Goal: Task Accomplishment & Management: Complete application form

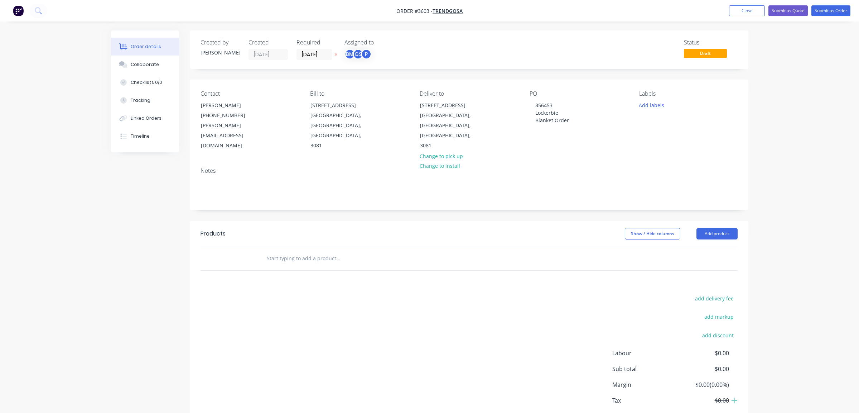
click at [739, 9] on button "Close" at bounding box center [747, 10] width 36 height 11
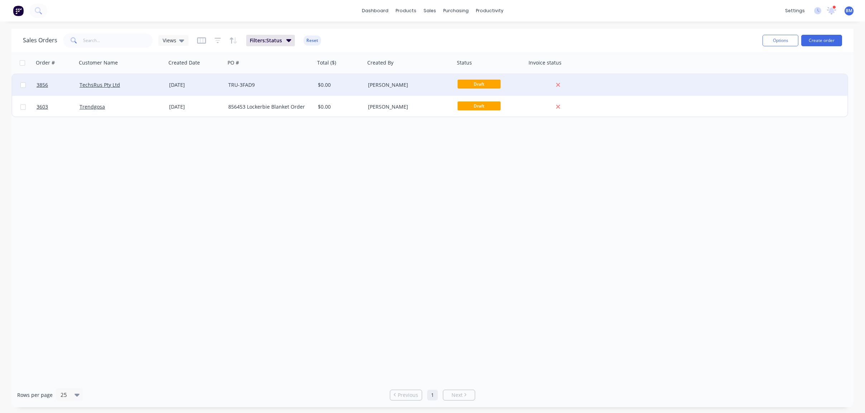
click at [130, 82] on div "TechsRus Pty Ltd" at bounding box center [120, 84] width 80 height 7
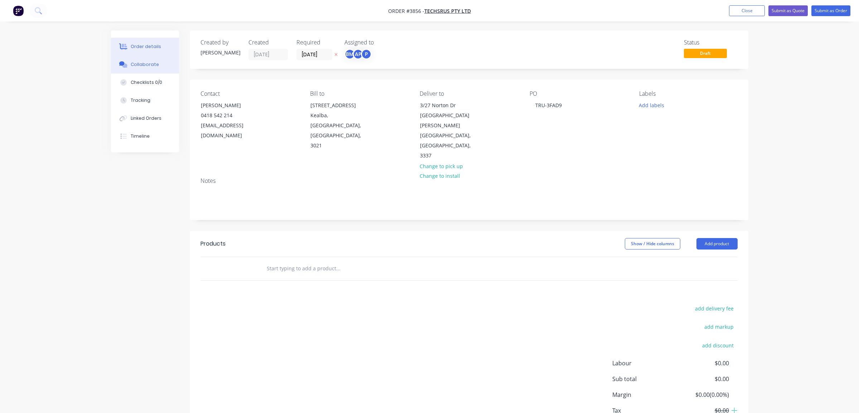
click at [156, 62] on div "Collaborate" at bounding box center [145, 64] width 28 height 6
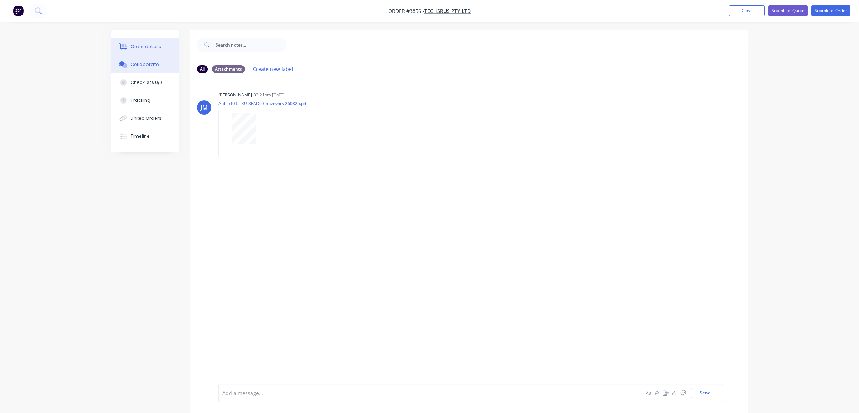
click at [136, 52] on button "Order details" at bounding box center [145, 47] width 68 height 18
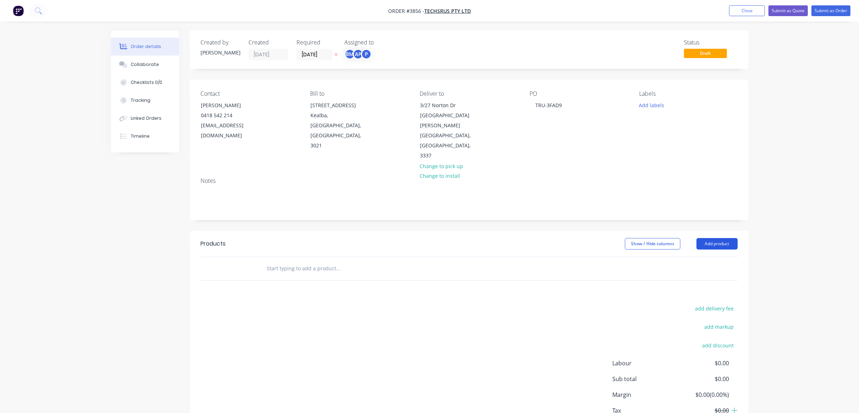
click at [702, 238] on button "Add product" at bounding box center [717, 243] width 41 height 11
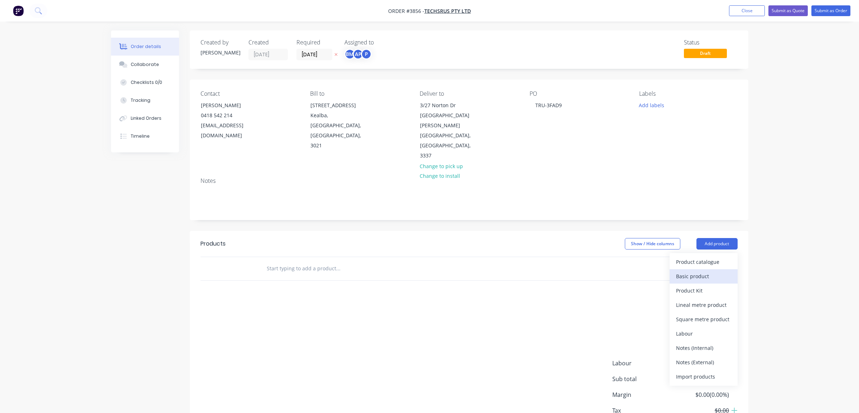
click at [709, 271] on div "Basic product" at bounding box center [703, 276] width 55 height 10
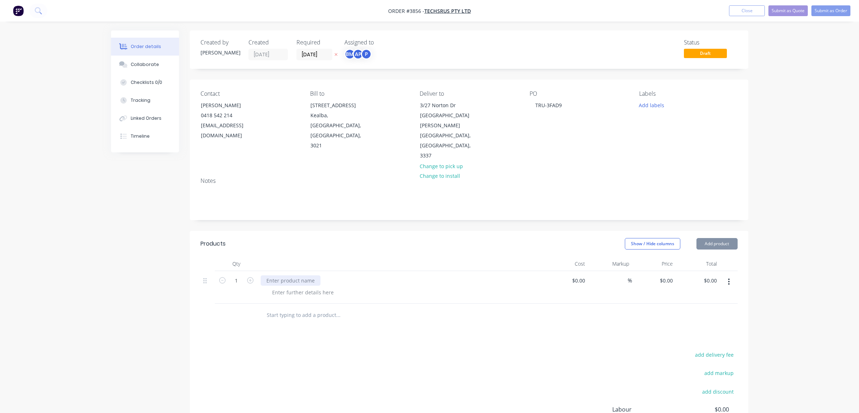
click at [301, 275] on div at bounding box center [291, 280] width 60 height 10
paste div
click at [253, 277] on icon "button" at bounding box center [250, 280] width 6 height 6
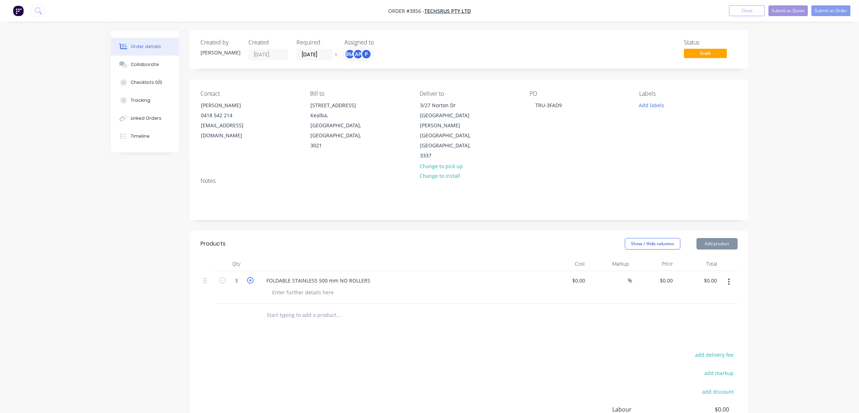
type input "4"
click at [229, 350] on div "add delivery fee add markup add discount Labour $0.00 Sub total $0.00 Margin $0…" at bounding box center [469, 419] width 537 height 138
click at [728, 275] on button "button" at bounding box center [729, 281] width 17 height 13
click at [729, 310] on div "Duplicate" at bounding box center [703, 315] width 55 height 10
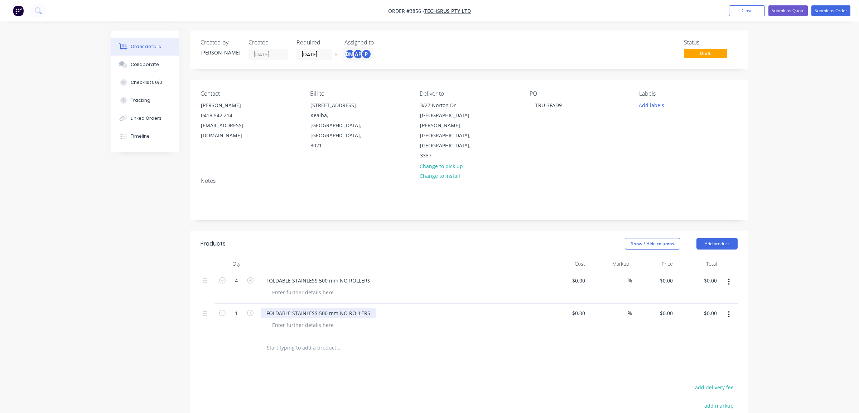
drag, startPoint x: 375, startPoint y: 282, endPoint x: 370, endPoint y: 281, distance: 5.1
click at [373, 308] on div "FOLDABLE STAINLESS 500 mm NO ROLLERS" at bounding box center [401, 313] width 281 height 10
drag, startPoint x: 370, startPoint y: 281, endPoint x: 265, endPoint y: 241, distance: 111.9
click at [202, 271] on div "4 FOLDABLE STAINLESS 500 mm NO ROLLERS $0.00 $0.00 % $0.00 $0.00 $0.00 $0.00 1 …" at bounding box center [469, 303] width 537 height 65
paste div
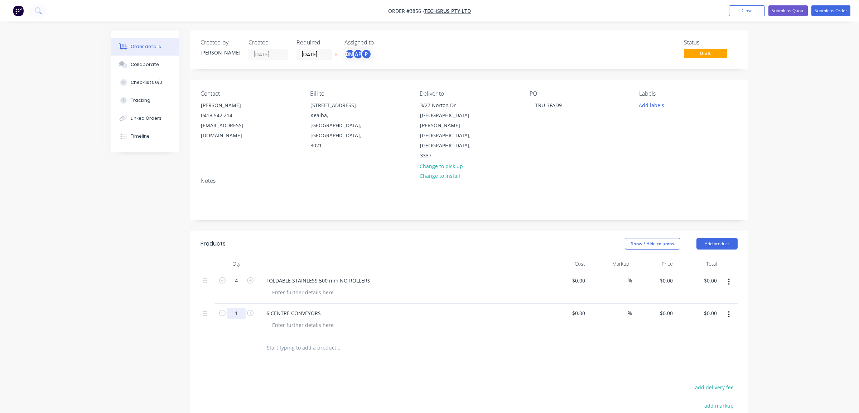
click at [238, 283] on input "1" at bounding box center [236, 280] width 19 height 11
type input "6"
click at [202, 337] on div "Products Show / Hide columns Add product Qty Cost Markup Price Total 4 FOLDABLE…" at bounding box center [469, 381] width 559 height 301
click at [275, 308] on div "6 CENTRE CONVEYORS" at bounding box center [294, 313] width 66 height 10
click at [458, 303] on div "CENTRE CONVEYORS" at bounding box center [401, 319] width 287 height 33
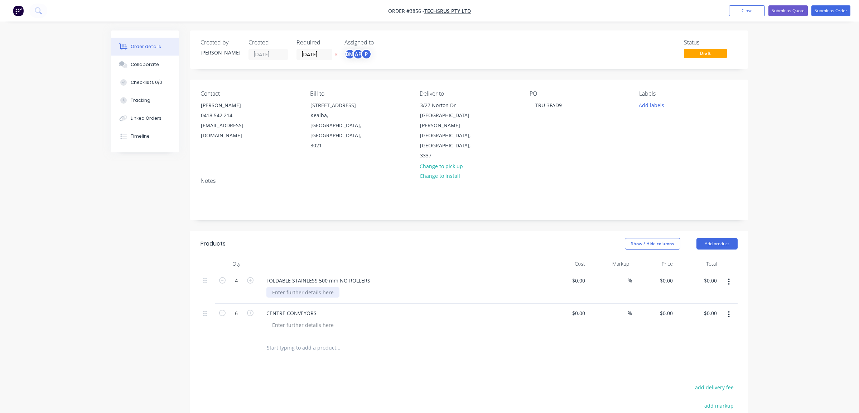
click at [289, 287] on div at bounding box center [303, 292] width 73 height 10
click at [294, 303] on div "CENTRE CONVEYORS" at bounding box center [401, 319] width 287 height 33
click at [292, 320] on div at bounding box center [303, 325] width 73 height 10
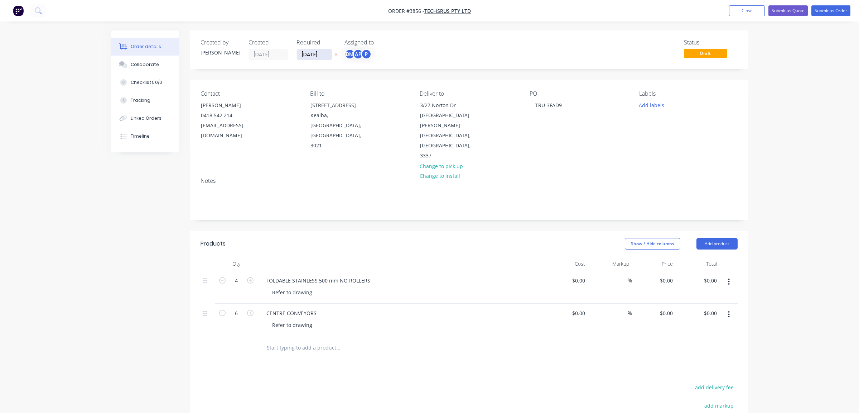
click at [305, 54] on input "[DATE]" at bounding box center [314, 54] width 35 height 11
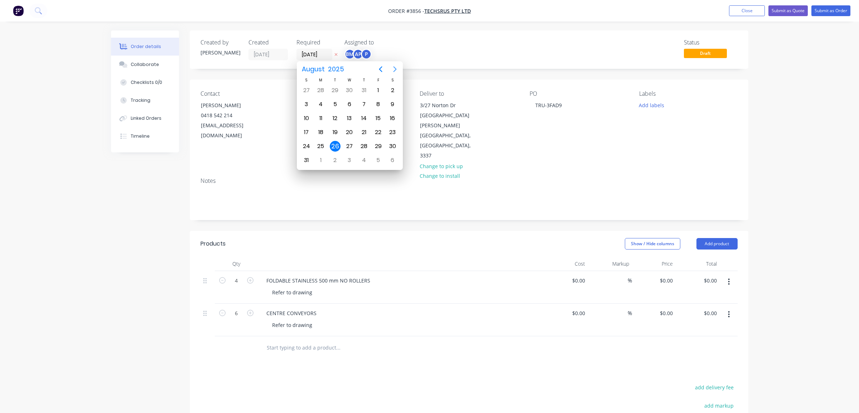
click at [394, 71] on icon "Next page" at bounding box center [395, 69] width 9 height 9
click at [338, 109] on div "9" at bounding box center [335, 104] width 14 height 14
type input "[DATE]"
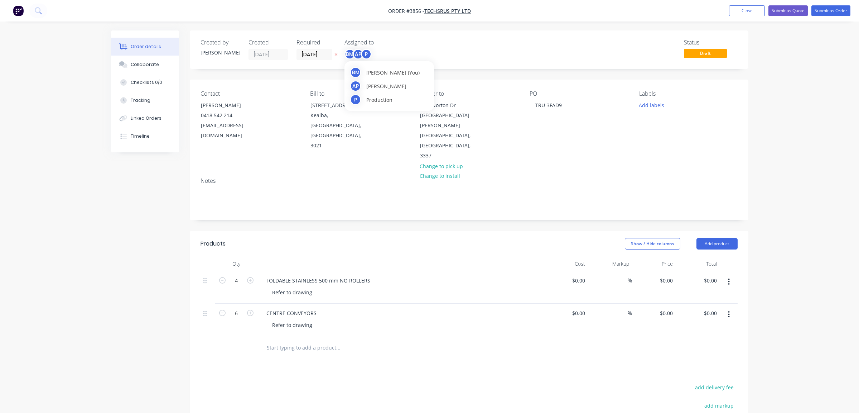
click at [358, 50] on div "AP" at bounding box center [358, 54] width 11 height 11
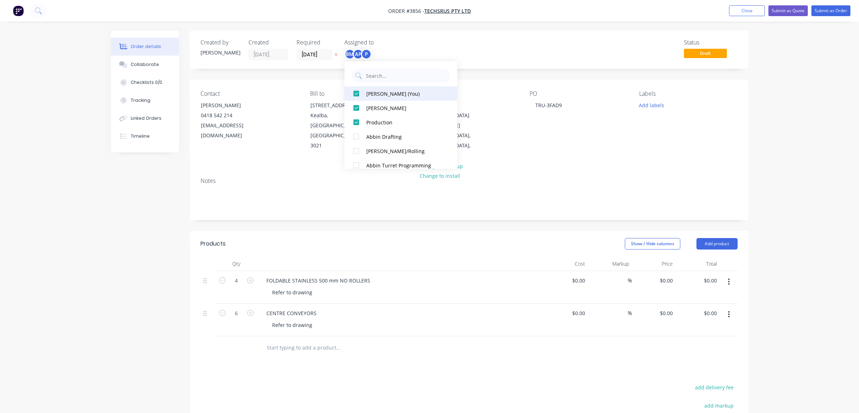
click at [367, 92] on div "[PERSON_NAME] (You)" at bounding box center [404, 94] width 76 height 8
click at [460, 50] on div "Status Draft" at bounding box center [577, 49] width 322 height 21
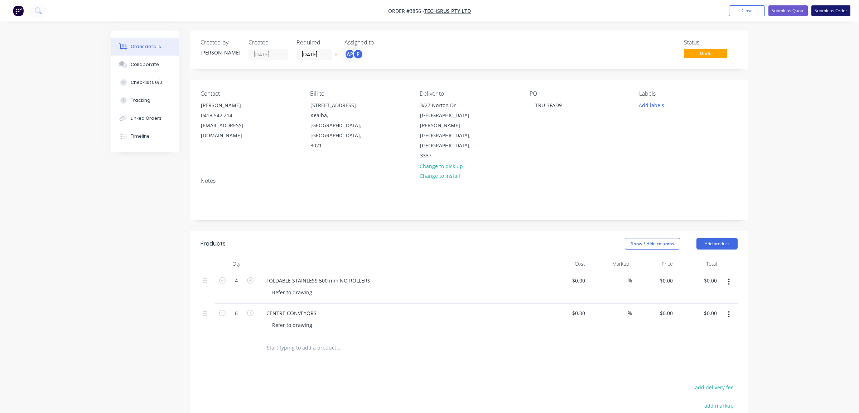
click at [830, 6] on button "Submit as Order" at bounding box center [831, 10] width 39 height 11
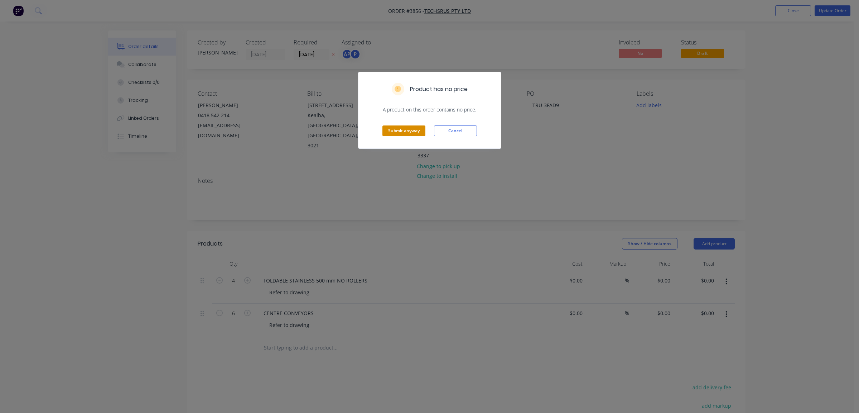
click at [411, 131] on button "Submit anyway" at bounding box center [404, 130] width 43 height 11
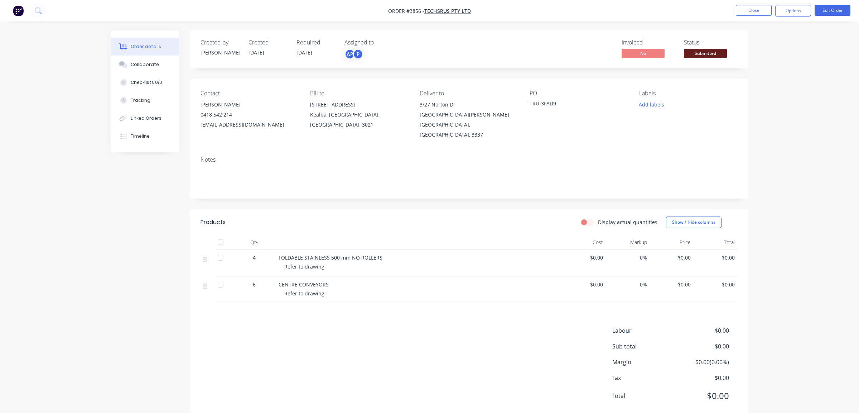
drag, startPoint x: 692, startPoint y: 48, endPoint x: 715, endPoint y: 52, distance: 23.6
click at [693, 48] on div "Status Submitted" at bounding box center [711, 49] width 54 height 21
drag, startPoint x: 715, startPoint y: 53, endPoint x: 705, endPoint y: 58, distance: 11.2
click at [715, 53] on span "Submitted" at bounding box center [705, 53] width 43 height 9
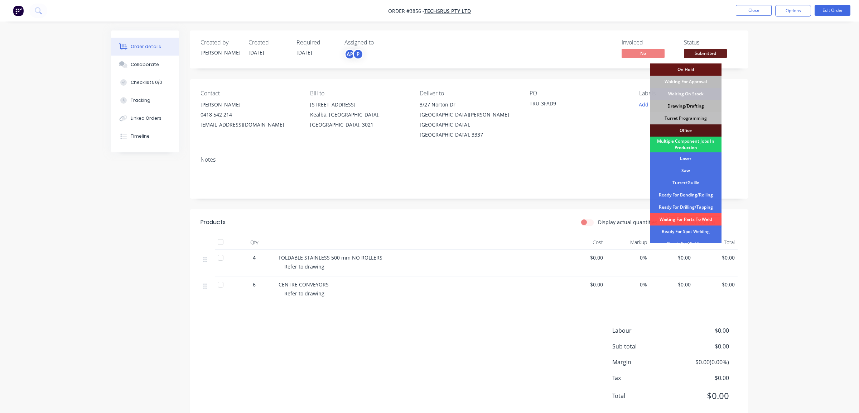
click at [695, 104] on div "Drawing/Drafting" at bounding box center [686, 106] width 72 height 12
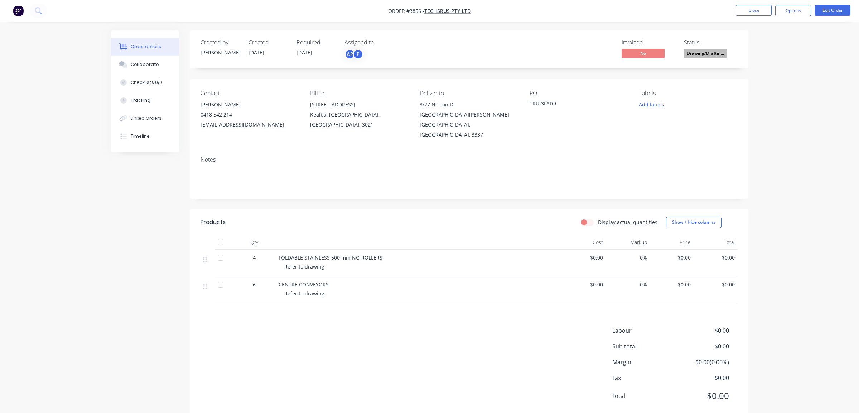
click at [794, 17] on nav "Order #3856 - TechsRus Pty Ltd Close Options Edit Order" at bounding box center [429, 10] width 859 height 21
click at [799, 12] on nav "Order #3856 - TechsRus Pty Ltd Close Options Edit Order" at bounding box center [429, 10] width 859 height 21
click at [797, 15] on button "Options" at bounding box center [794, 10] width 36 height 11
click at [778, 84] on div "Work Order" at bounding box center [772, 86] width 66 height 10
click at [787, 59] on div "With pricing" at bounding box center [772, 58] width 66 height 10
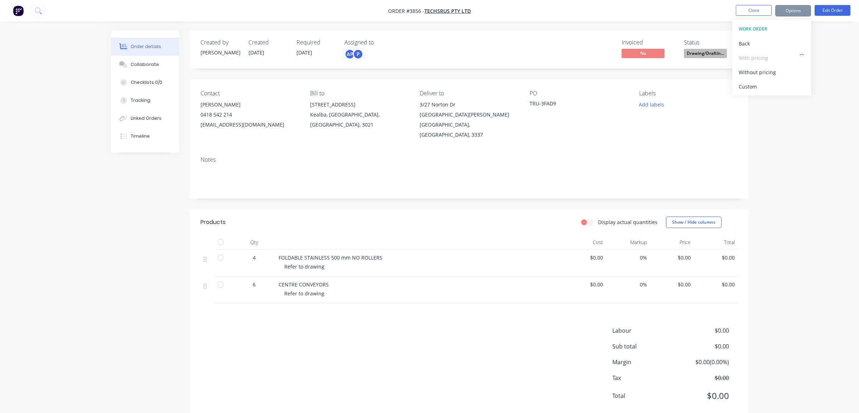
click at [763, 32] on div "WORK ORDER" at bounding box center [772, 28] width 66 height 9
click at [761, 36] on button "Back" at bounding box center [772, 43] width 79 height 14
click at [766, 87] on div "Work Order" at bounding box center [772, 86] width 66 height 10
click at [766, 74] on div "Without pricing" at bounding box center [772, 72] width 66 height 10
click at [800, 242] on div "Order details Collaborate Checklists 0/0 Tracking Linked Orders Timeline Order …" at bounding box center [429, 215] width 859 height 431
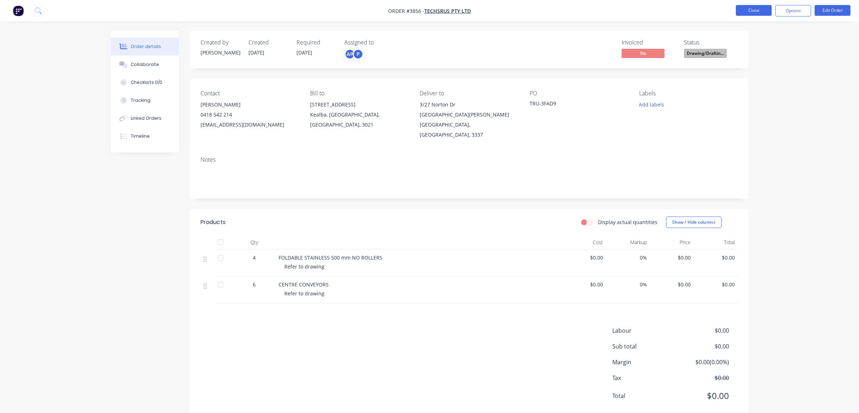
click at [757, 8] on button "Close" at bounding box center [754, 10] width 36 height 11
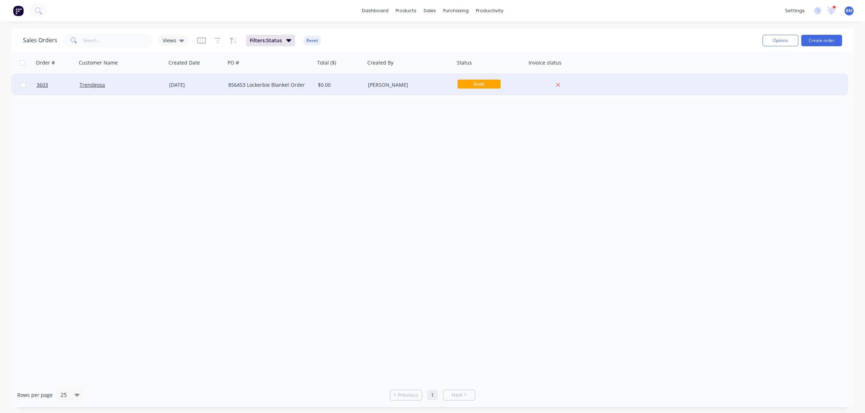
click at [131, 76] on div "Trendgosa" at bounding box center [122, 84] width 90 height 21
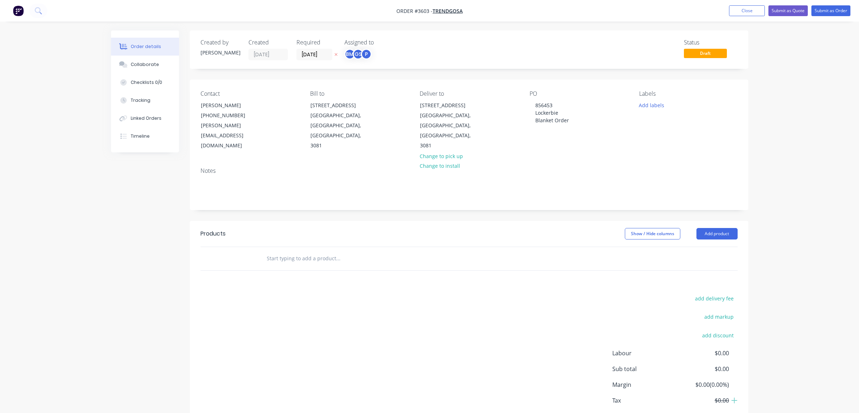
click at [4, 233] on div "Order details Collaborate Checklists 0/0 Tracking Linked Orders Timeline Order …" at bounding box center [429, 226] width 859 height 453
click at [348, 52] on div "BM" at bounding box center [350, 54] width 11 height 11
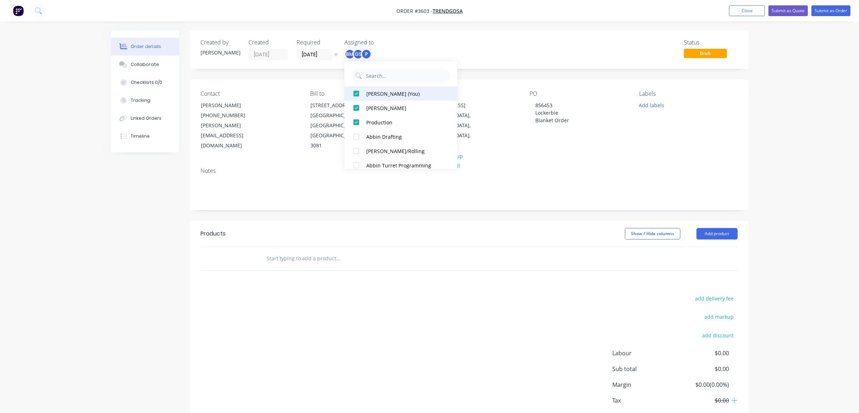
click at [393, 92] on div "[PERSON_NAME] (You)" at bounding box center [404, 94] width 76 height 8
click at [483, 51] on div "Status Draft" at bounding box center [577, 49] width 322 height 21
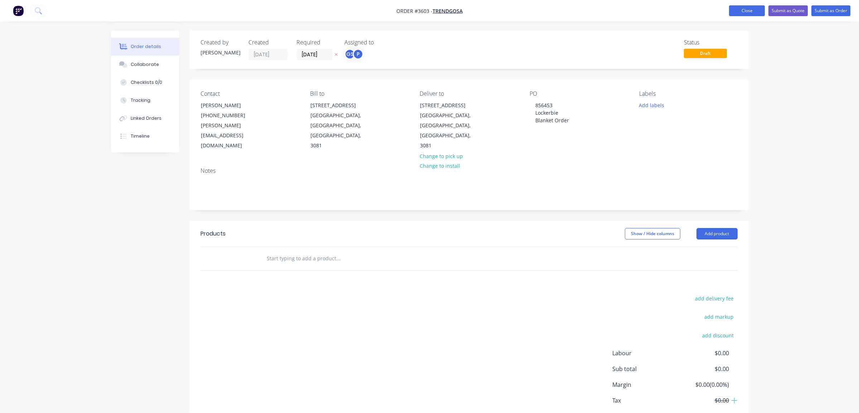
click at [754, 15] on button "Close" at bounding box center [747, 10] width 36 height 11
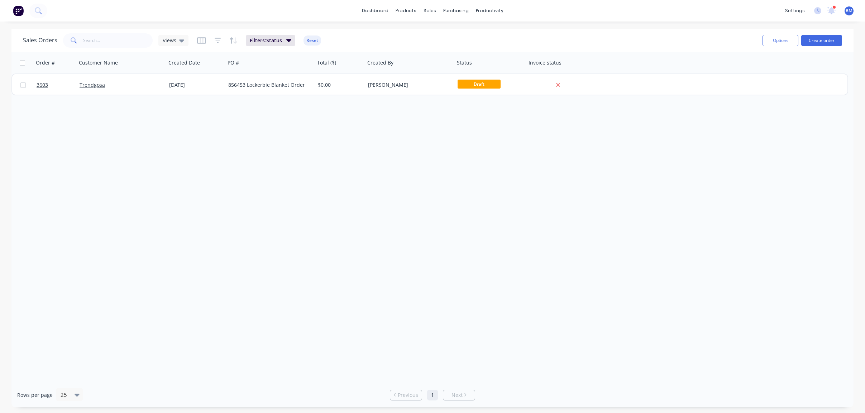
click at [21, 10] on img at bounding box center [18, 10] width 11 height 11
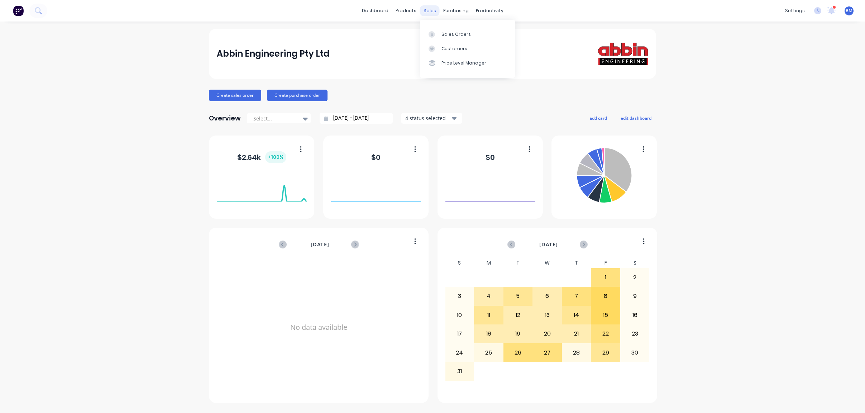
click at [429, 9] on div "sales" at bounding box center [430, 10] width 20 height 11
click at [431, 10] on div "sales" at bounding box center [430, 10] width 20 height 11
click at [432, 38] on link "Sales Orders" at bounding box center [467, 34] width 95 height 14
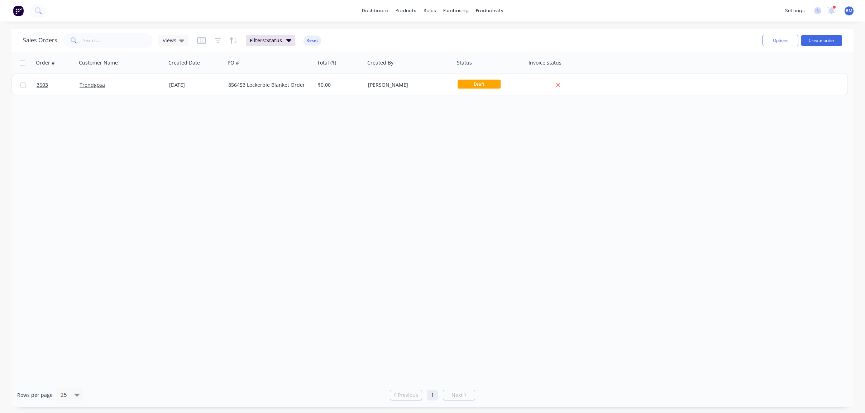
click at [184, 245] on div "Order # Customer Name Created Date PO # Total ($) Created By Status Invoice sta…" at bounding box center [432, 217] width 842 height 330
drag, startPoint x: 202, startPoint y: 256, endPoint x: 130, endPoint y: 134, distance: 142.2
click at [202, 255] on div "Order # Customer Name Created Date PO # Total ($) Created By Status Invoice sta…" at bounding box center [432, 217] width 842 height 330
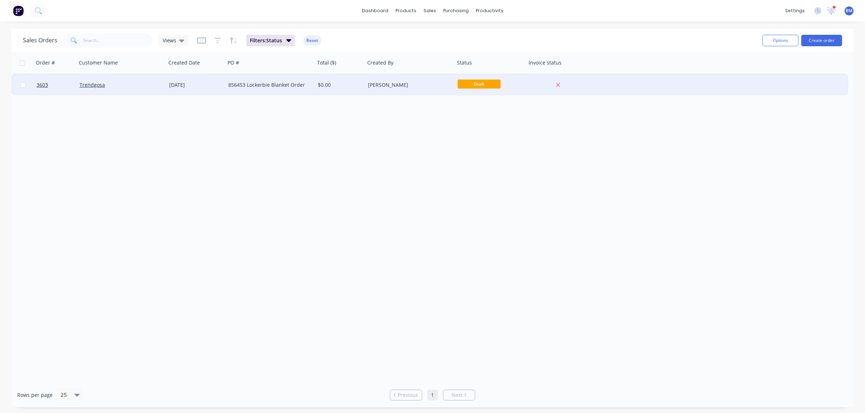
click at [116, 90] on div "Trendgosa" at bounding box center [122, 84] width 90 height 21
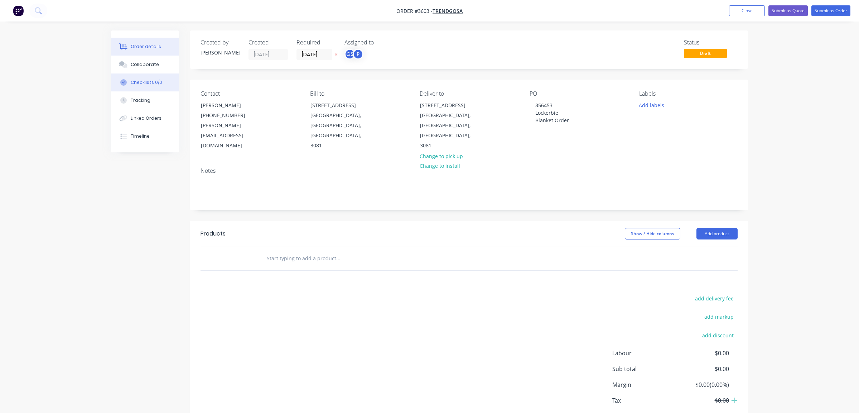
click at [141, 75] on button "Checklists 0/0" at bounding box center [145, 82] width 68 height 18
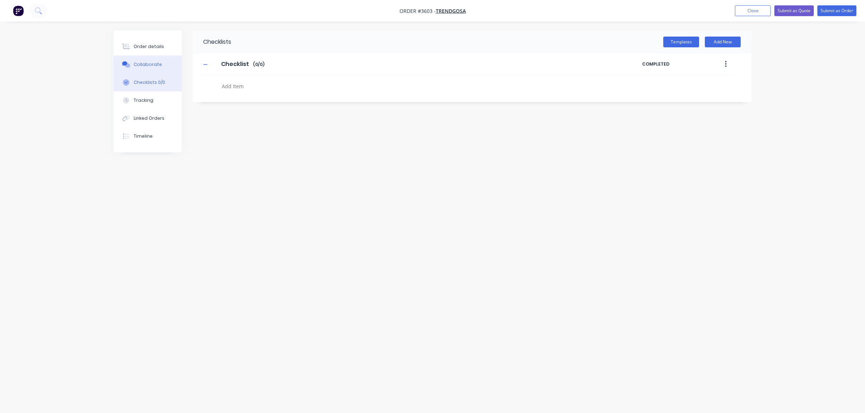
click at [144, 64] on div "Collaborate" at bounding box center [148, 64] width 28 height 6
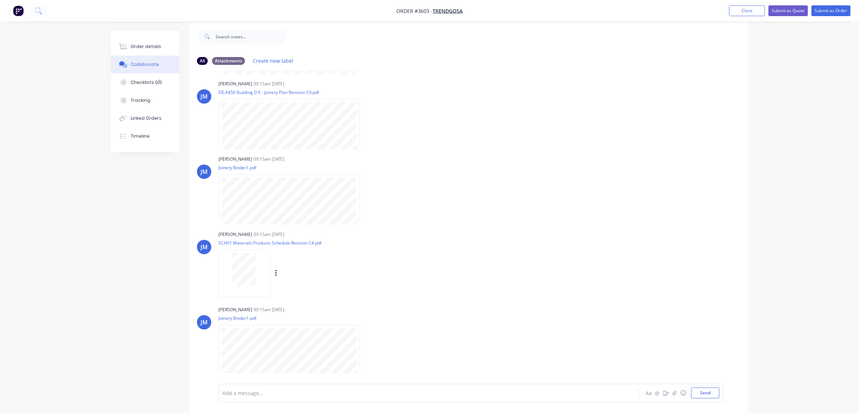
scroll to position [11, 0]
click at [255, 286] on div at bounding box center [245, 270] width 52 height 47
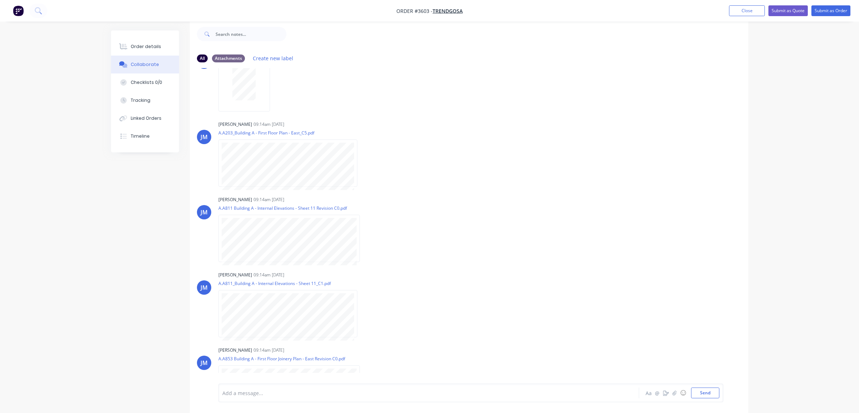
scroll to position [0, 0]
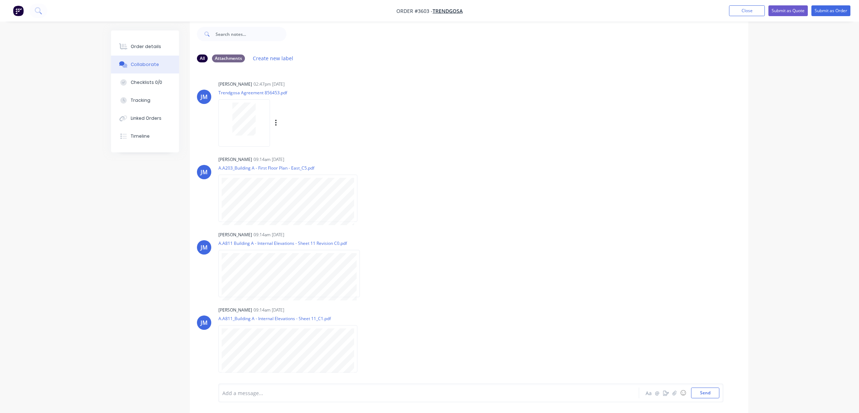
click at [268, 130] on div at bounding box center [245, 122] width 52 height 47
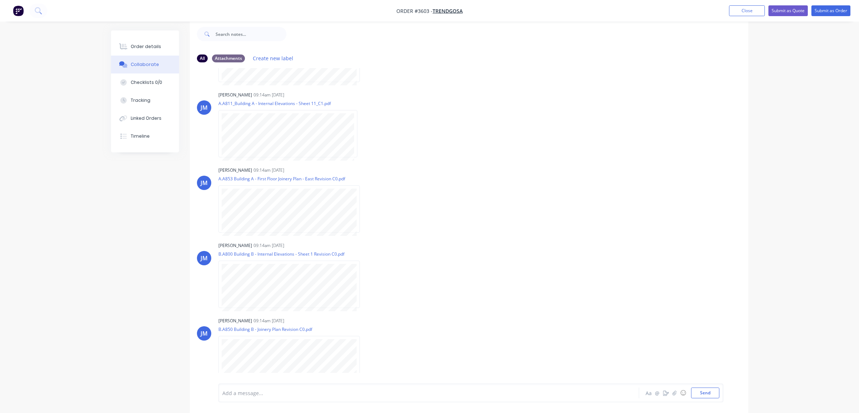
scroll to position [358, 0]
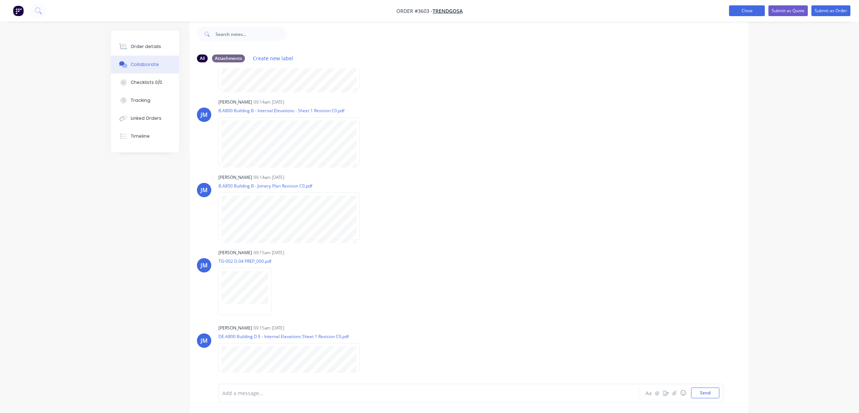
click at [739, 14] on button "Close" at bounding box center [747, 10] width 36 height 11
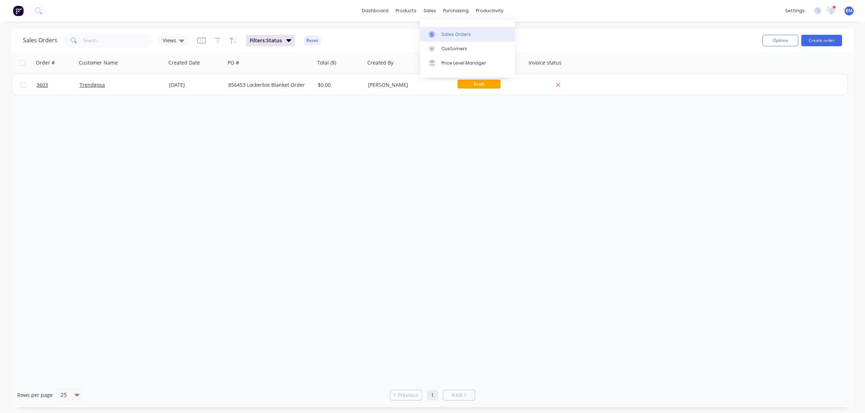
drag, startPoint x: 421, startPoint y: 12, endPoint x: 428, endPoint y: 27, distance: 16.7
click at [421, 12] on div "sales" at bounding box center [430, 10] width 20 height 11
click at [434, 33] on icon at bounding box center [431, 34] width 6 height 6
click at [380, 9] on link "dashboard" at bounding box center [375, 10] width 34 height 11
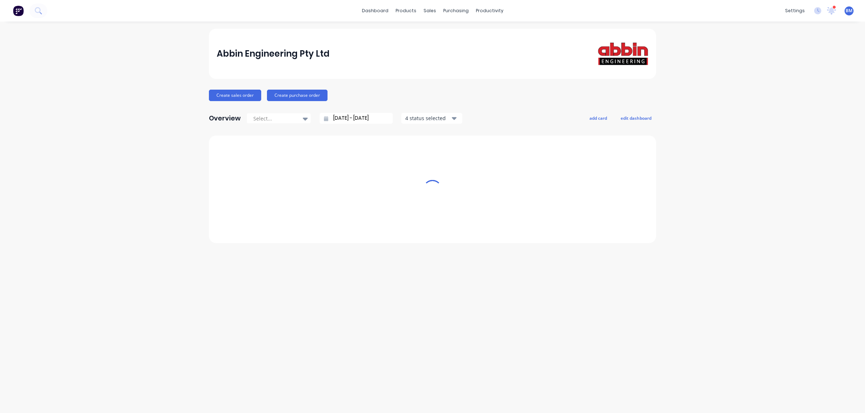
click at [434, 11] on div "sales" at bounding box center [430, 10] width 20 height 11
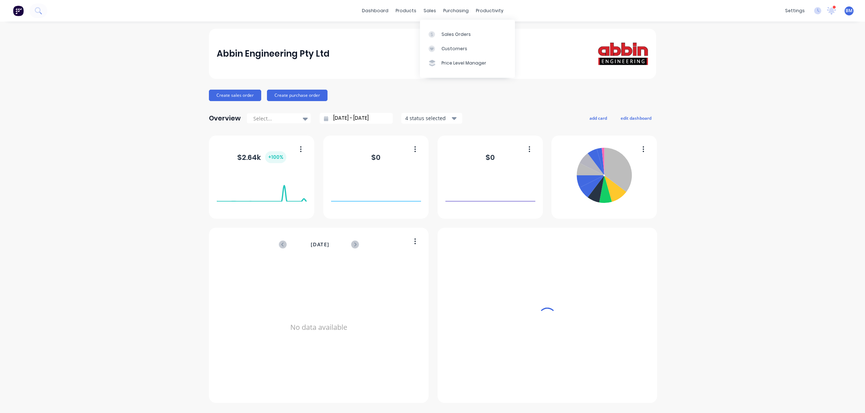
click at [438, 27] on div "Sales Orders Customers Price Level Manager" at bounding box center [467, 49] width 95 height 58
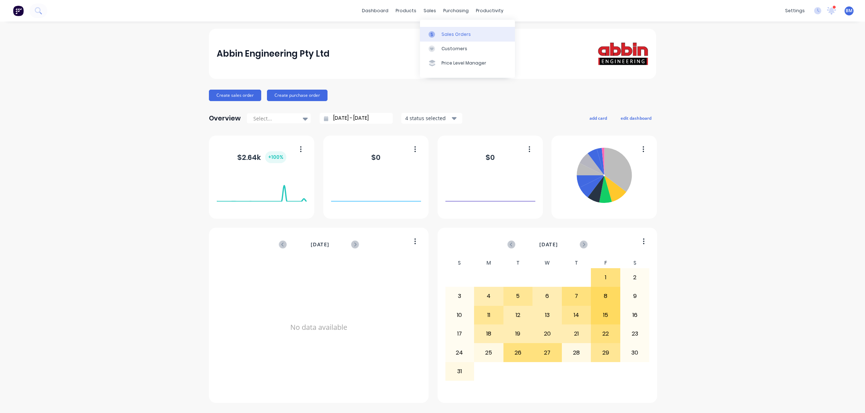
click at [436, 34] on div at bounding box center [433, 34] width 11 height 6
